Goal: Transaction & Acquisition: Book appointment/travel/reservation

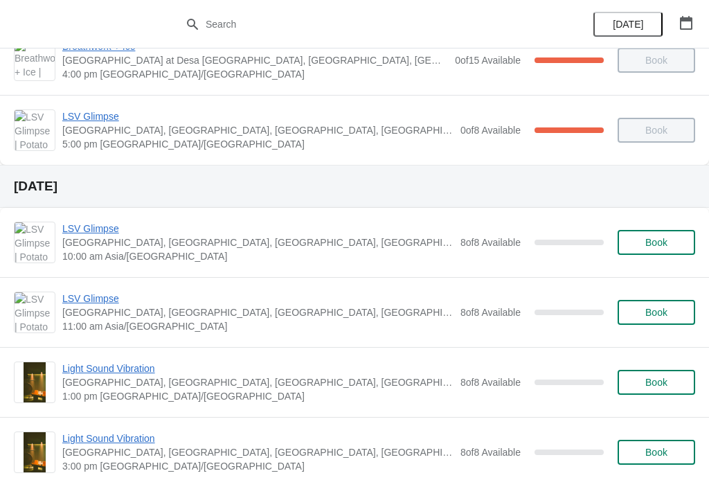
scroll to position [384, 0]
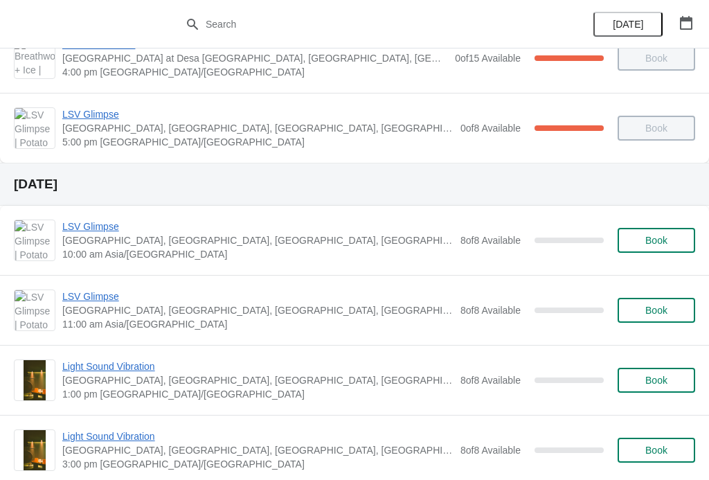
click at [100, 231] on span "LSV Glimpse" at bounding box center [257, 227] width 391 height 14
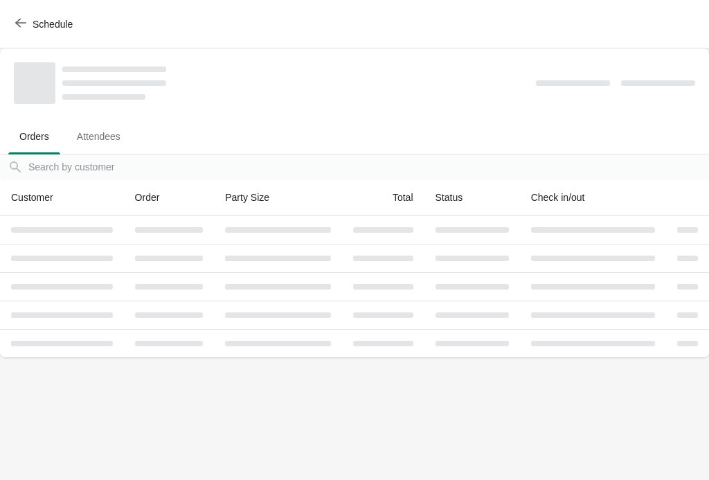
scroll to position [0, 0]
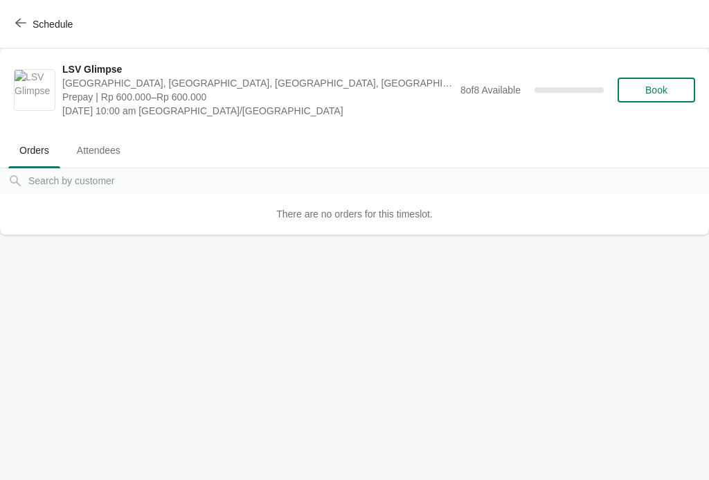
click at [21, 19] on icon "button" at bounding box center [20, 22] width 11 height 11
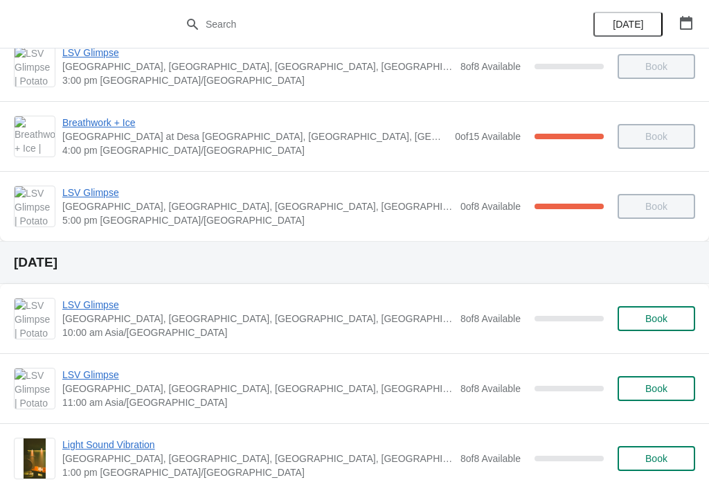
scroll to position [308, 0]
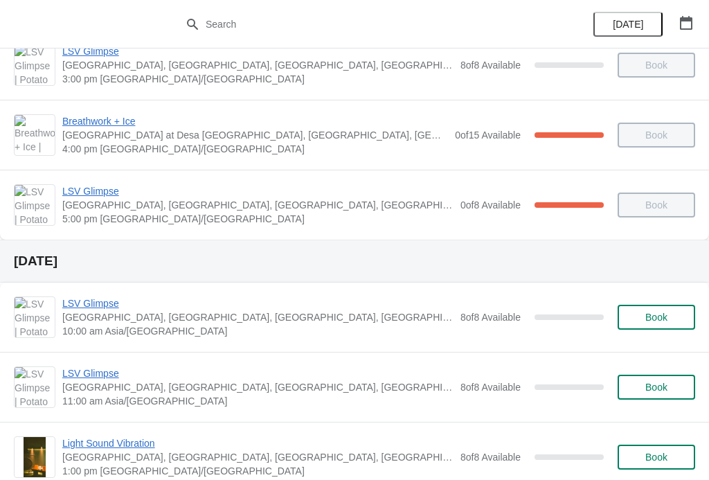
click at [100, 301] on span "LSV Glimpse" at bounding box center [257, 303] width 391 height 14
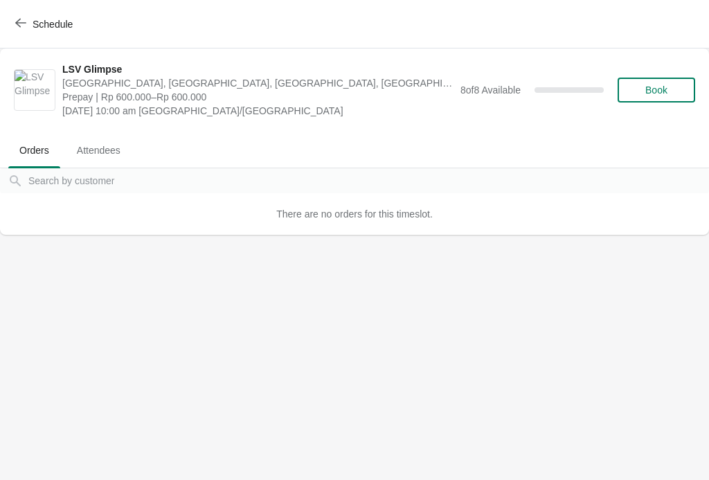
scroll to position [0, 0]
click at [668, 87] on span "Book" at bounding box center [657, 90] width 22 height 11
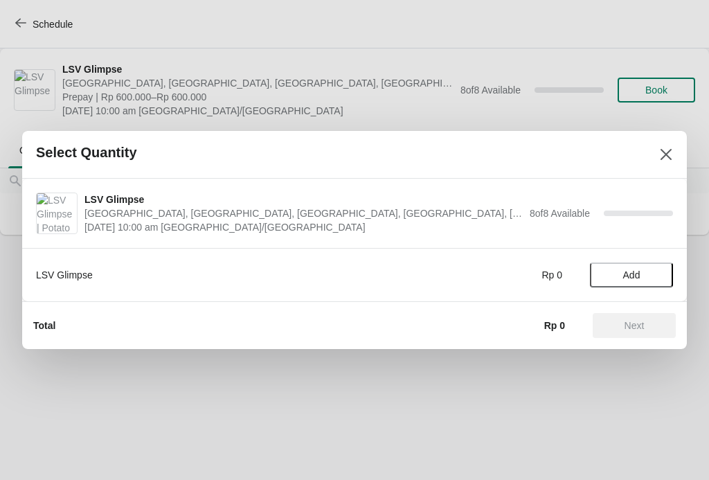
click at [628, 272] on span "Add" at bounding box center [631, 274] width 17 height 11
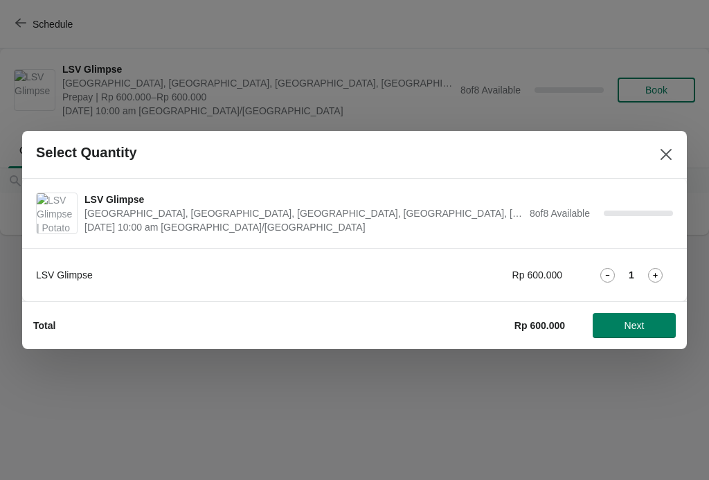
click at [636, 269] on div "1" at bounding box center [631, 275] width 83 height 15
click at [648, 270] on icon at bounding box center [655, 275] width 15 height 15
click at [630, 323] on span "Next" at bounding box center [635, 325] width 20 height 11
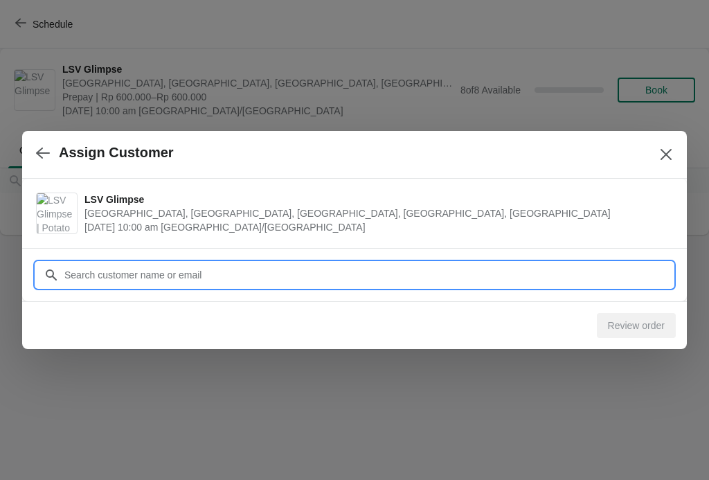
click at [203, 265] on input "Customer" at bounding box center [369, 275] width 610 height 25
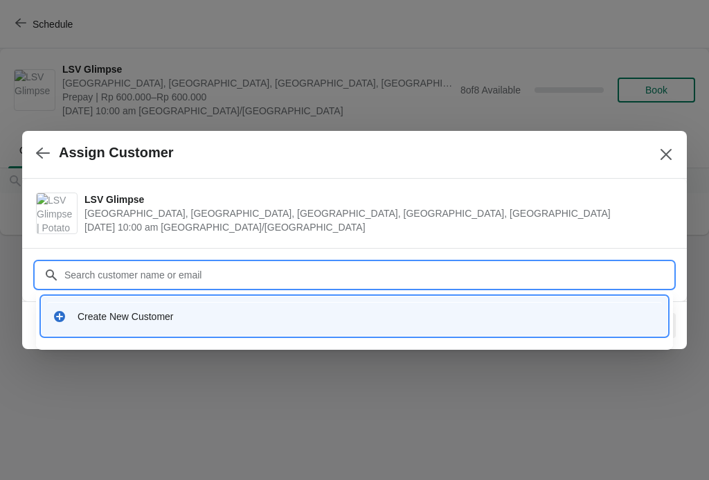
click at [157, 317] on div "Create New Customer" at bounding box center [367, 317] width 579 height 14
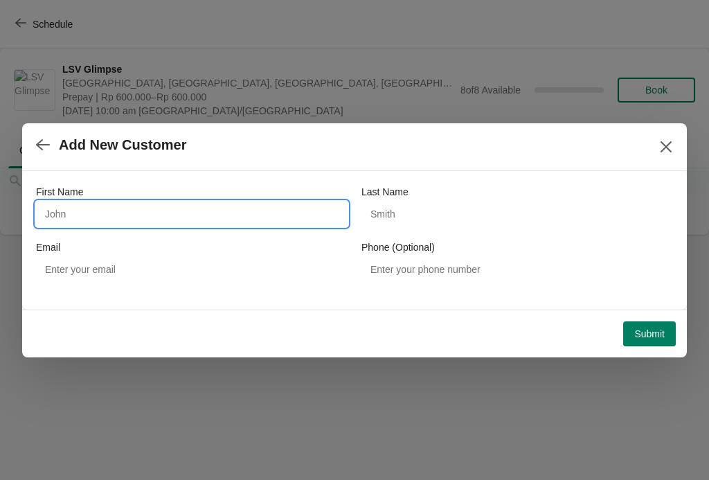
click at [72, 216] on input "First Name" at bounding box center [192, 214] width 312 height 25
type input "Kaiyi"
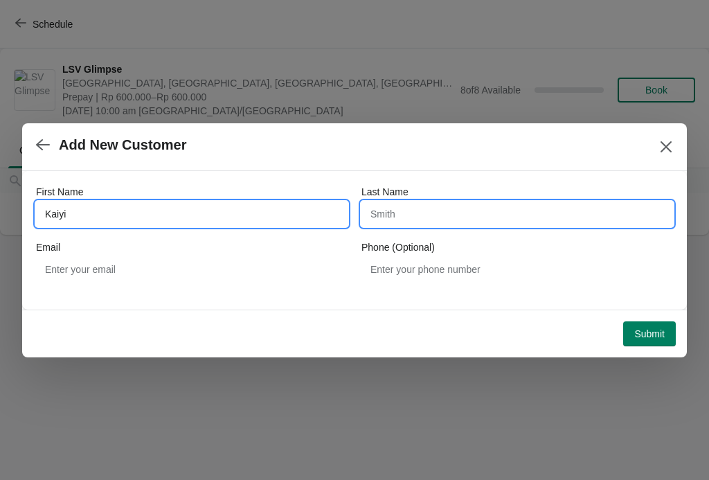
click at [474, 210] on input "Last Name" at bounding box center [518, 214] width 312 height 25
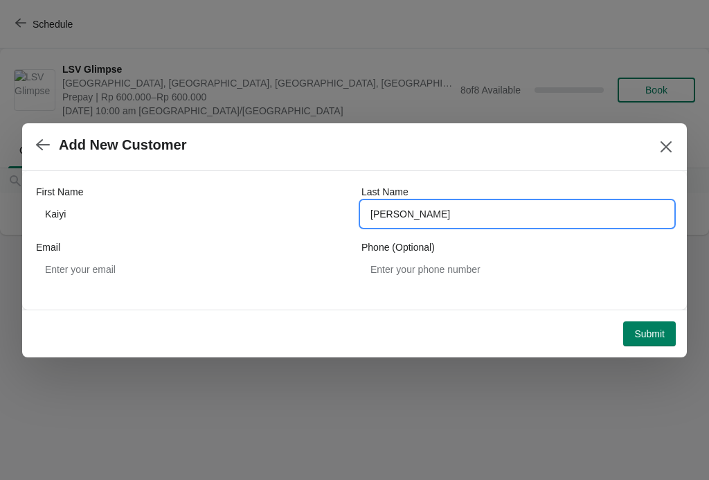
type input "[PERSON_NAME]"
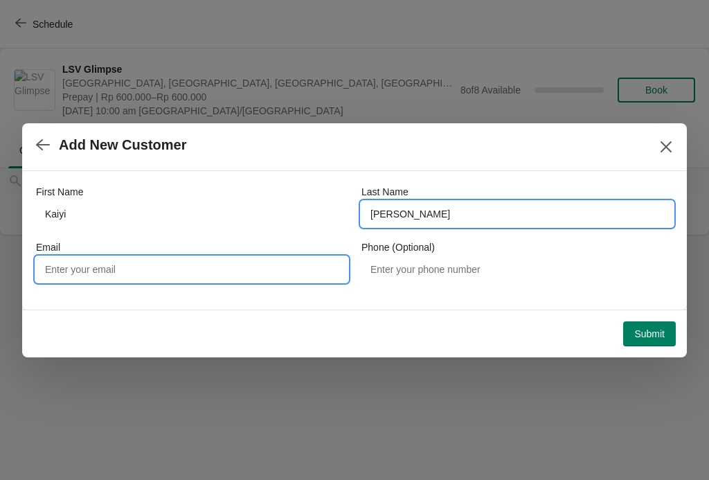
click at [64, 269] on input "Email" at bounding box center [192, 269] width 312 height 25
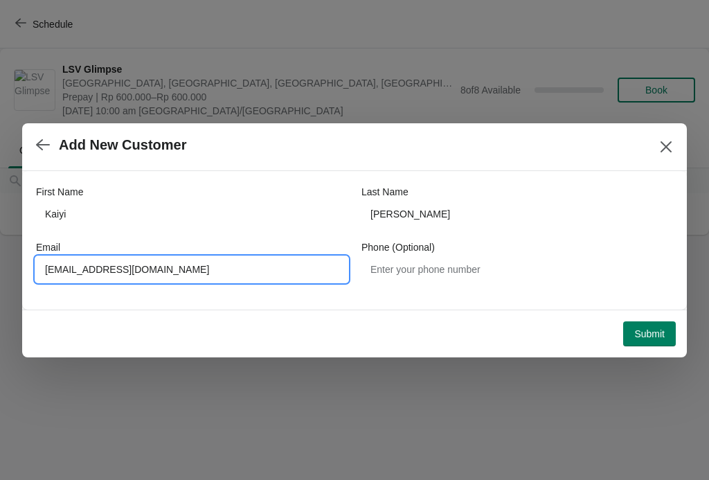
type input "[EMAIL_ADDRESS][DOMAIN_NAME]"
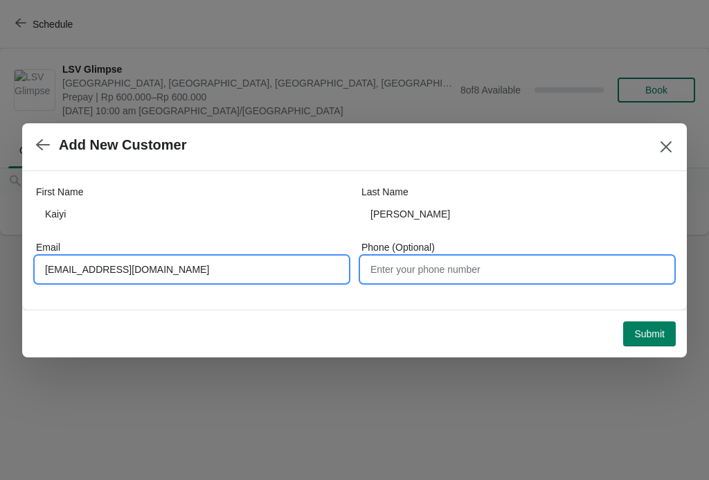
click at [536, 275] on input "Phone (Optional)" at bounding box center [518, 269] width 312 height 25
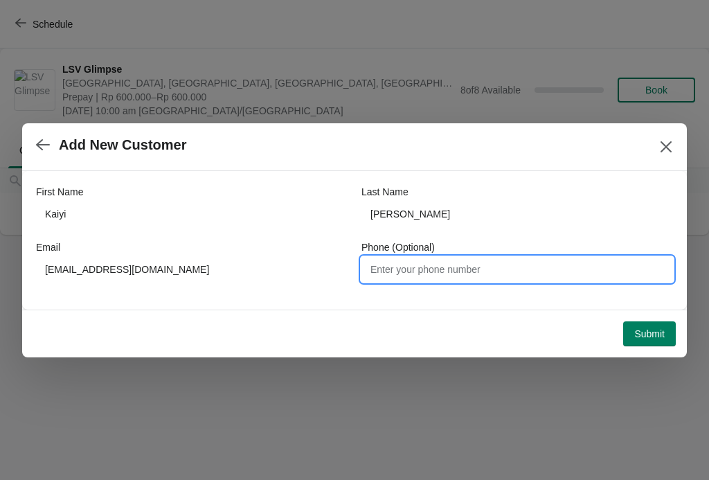
click at [659, 328] on span "Submit" at bounding box center [649, 333] width 30 height 11
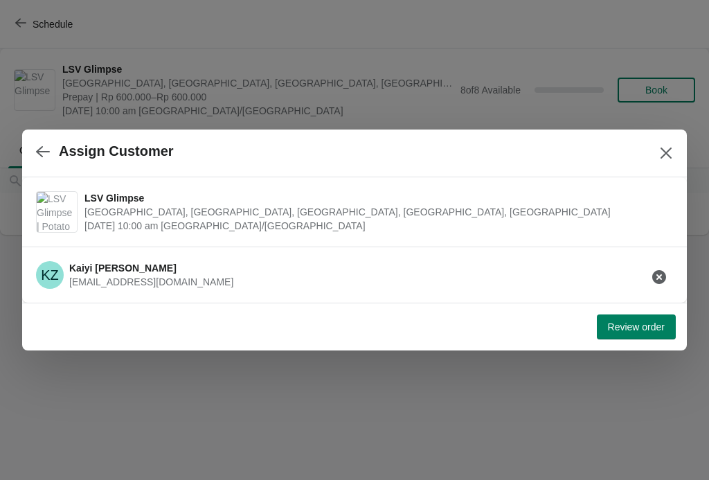
click at [651, 322] on span "Review order" at bounding box center [636, 326] width 57 height 11
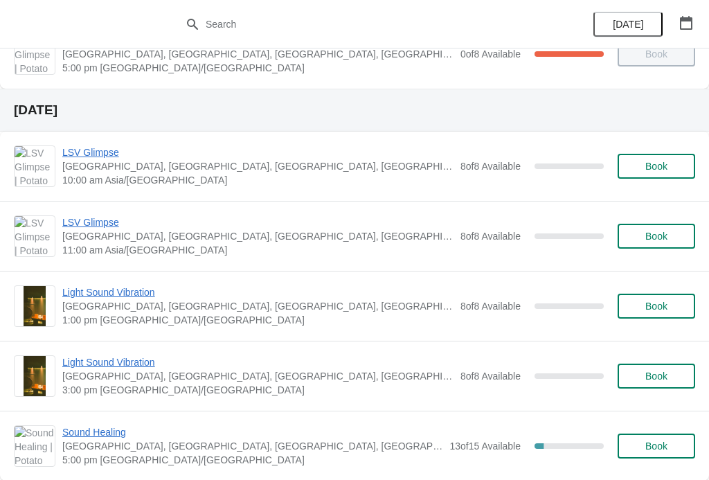
scroll to position [461, 0]
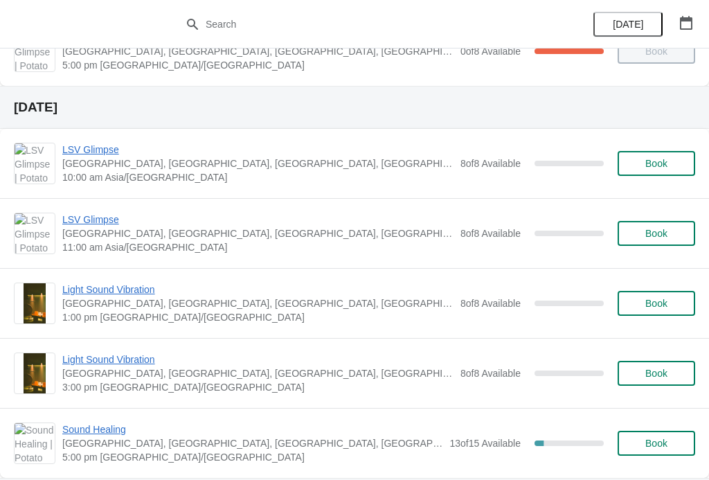
click at [100, 140] on div "LSV Glimpse Potato Head Suites & Studios, Jalan Petitenget, Seminyak, Badung Re…" at bounding box center [354, 163] width 709 height 69
click at [86, 143] on span "LSV Glimpse" at bounding box center [257, 150] width 391 height 14
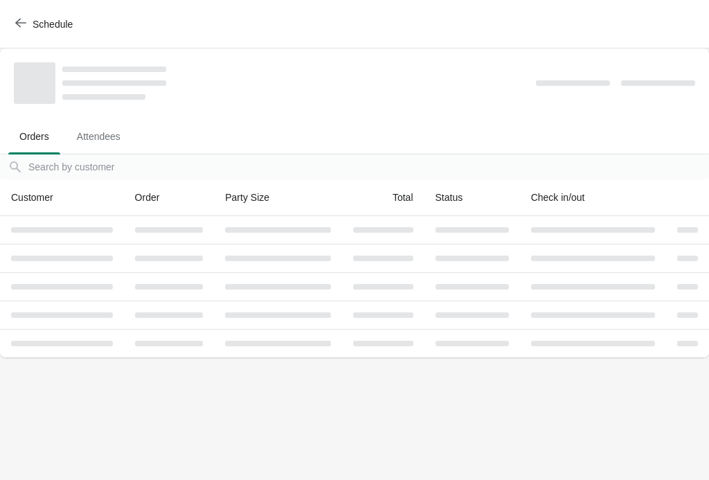
scroll to position [0, 0]
